Goal: Register for event/course

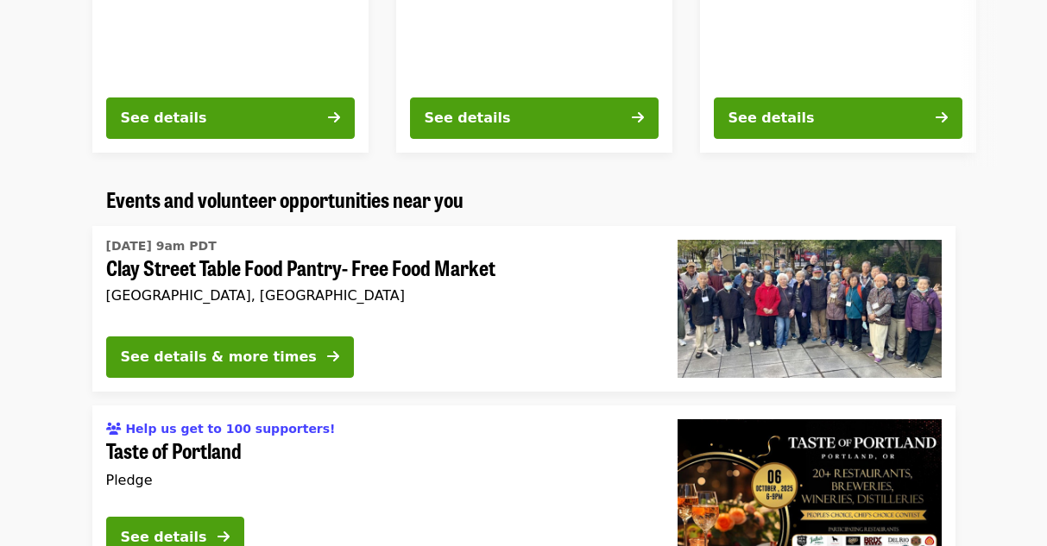
scroll to position [1400, 0]
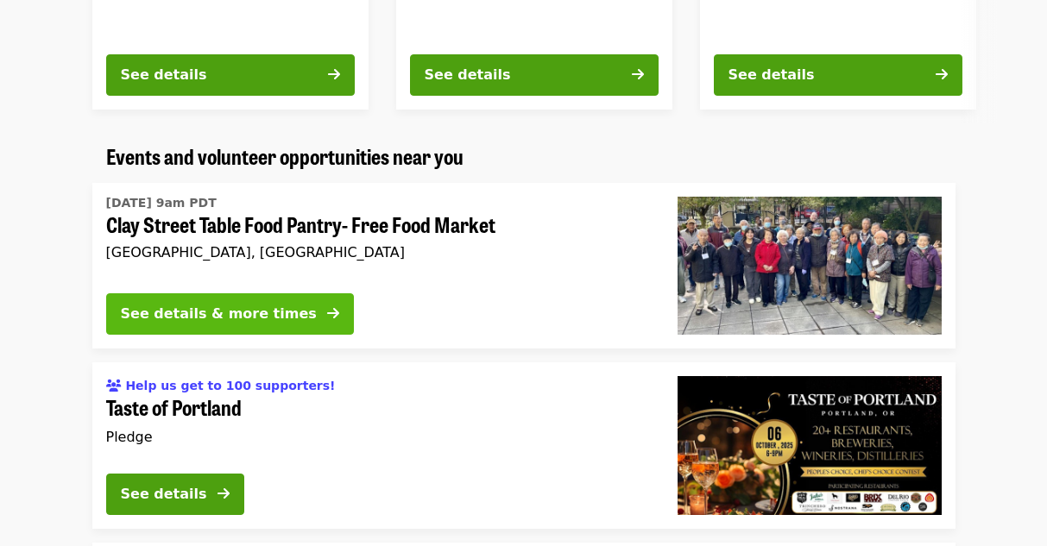
click at [254, 320] on div "See details & more times" at bounding box center [219, 314] width 196 height 21
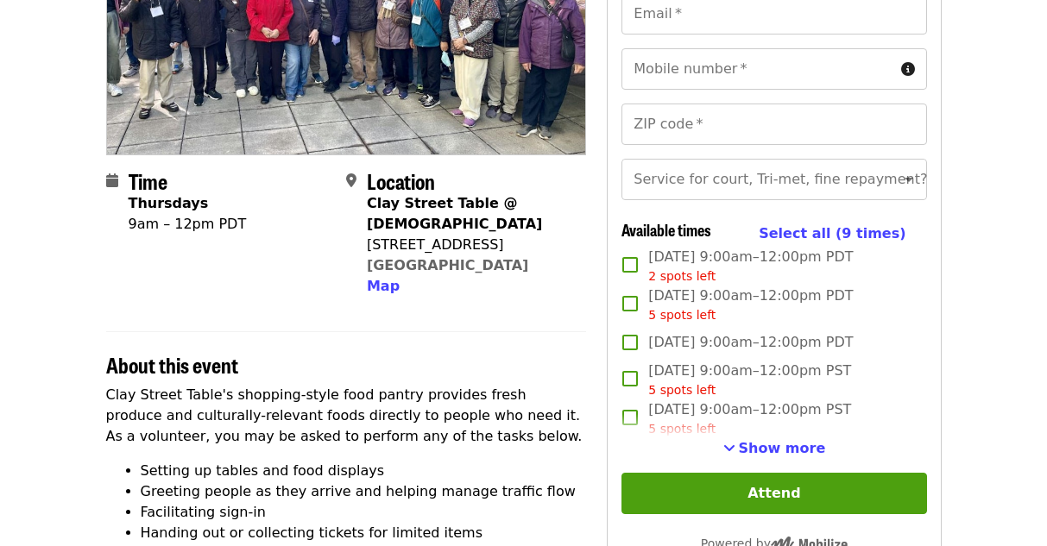
scroll to position [262, 0]
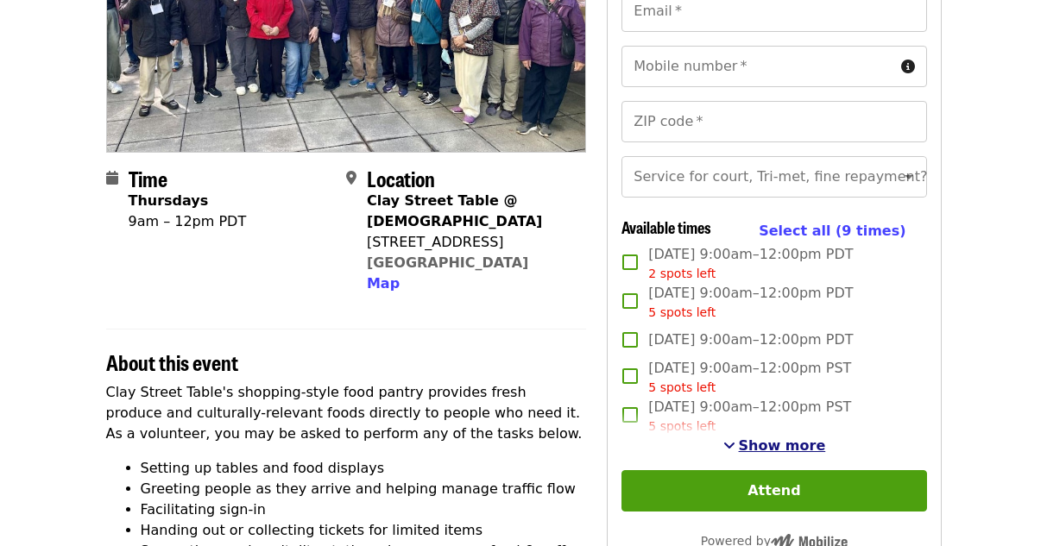
click at [764, 441] on span "Show more" at bounding box center [782, 446] width 87 height 16
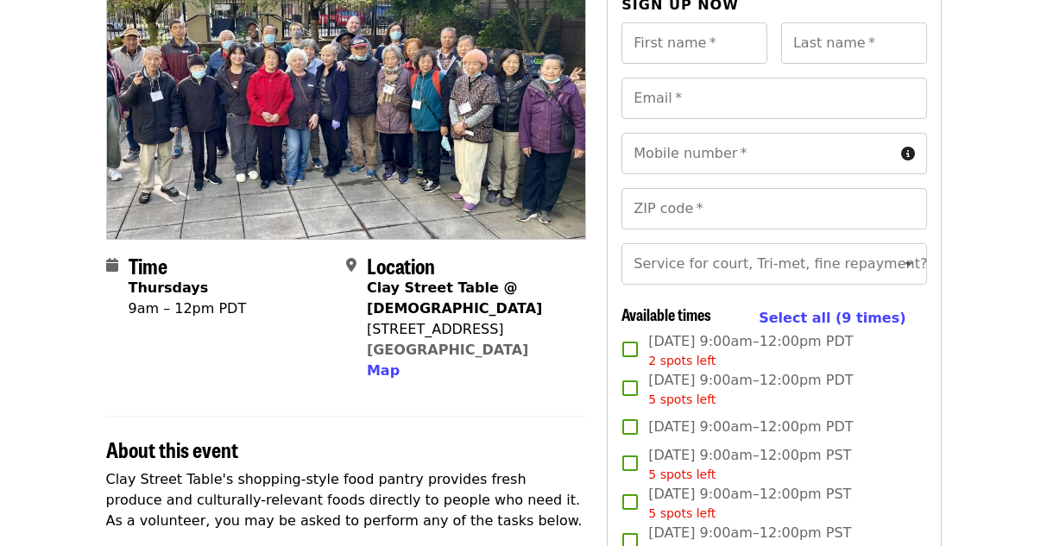
scroll to position [0, 0]
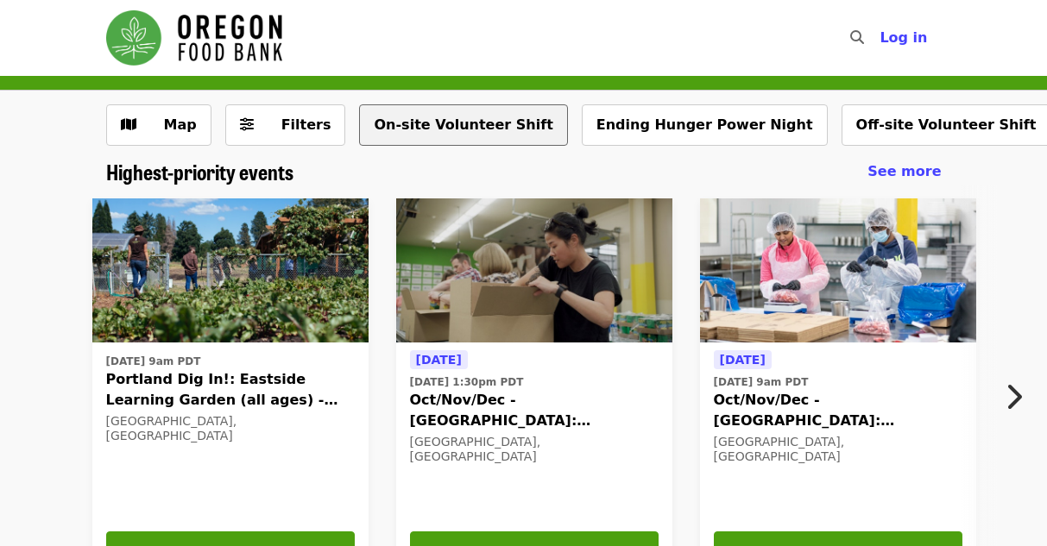
click at [434, 136] on button "On-site Volunteer Shift" at bounding box center [463, 124] width 208 height 41
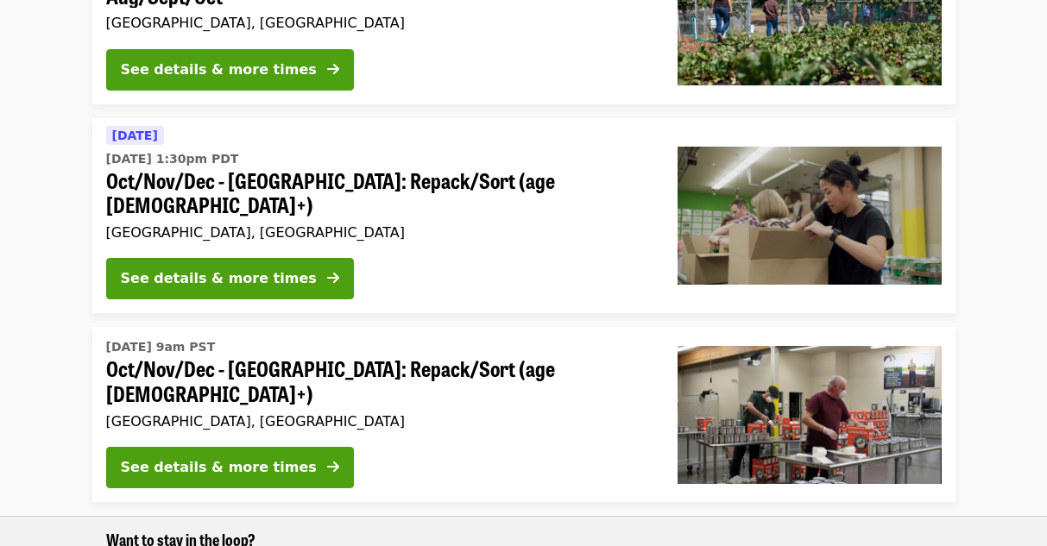
scroll to position [274, 0]
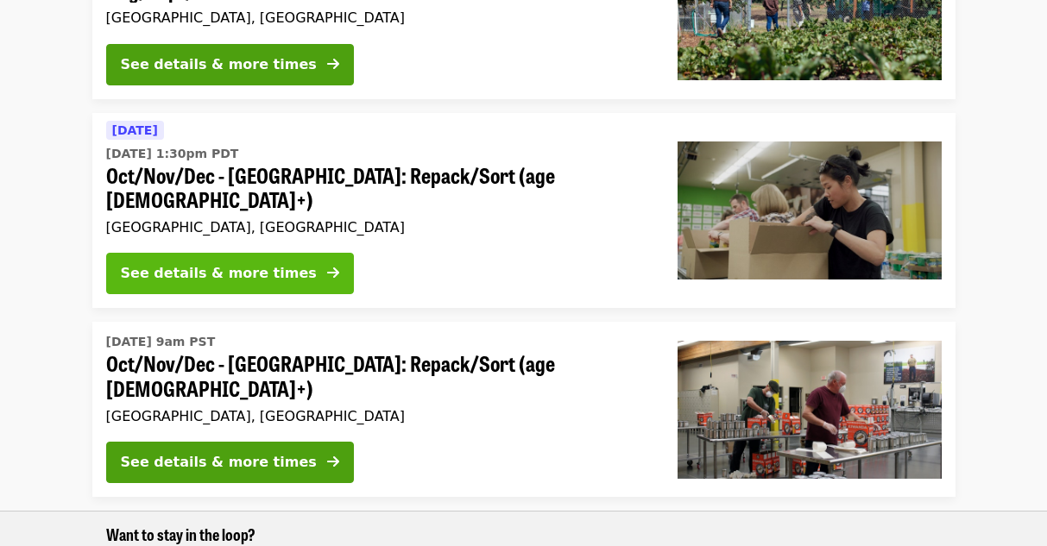
click at [269, 263] on div "See details & more times" at bounding box center [219, 273] width 196 height 21
